Goal: Find specific page/section: Find specific page/section

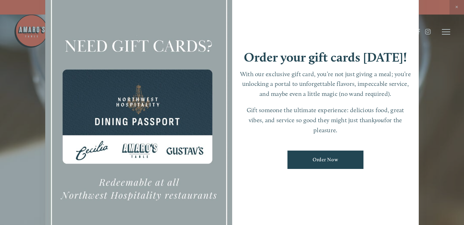
click at [432, 128] on div at bounding box center [232, 112] width 464 height 225
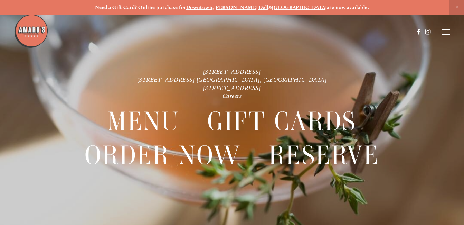
click at [446, 32] on line at bounding box center [446, 32] width 8 height 0
click at [367, 32] on span "Visit" at bounding box center [368, 32] width 10 height 6
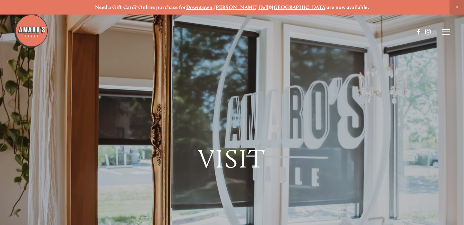
click at [444, 32] on line at bounding box center [446, 32] width 8 height 0
click at [324, 31] on span "Menu" at bounding box center [325, 32] width 13 height 6
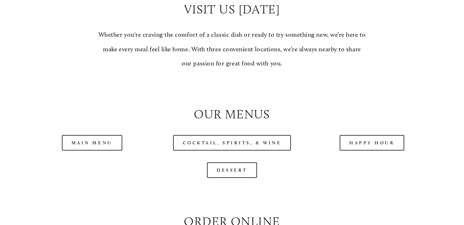
scroll to position [599, 0]
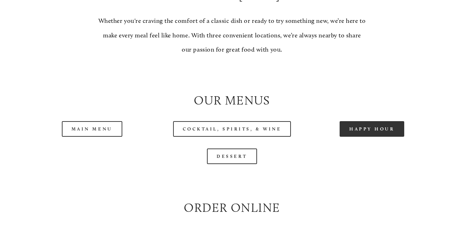
click at [359, 133] on link "Happy Hour" at bounding box center [372, 129] width 65 height 16
